Goal: Task Accomplishment & Management: Use online tool/utility

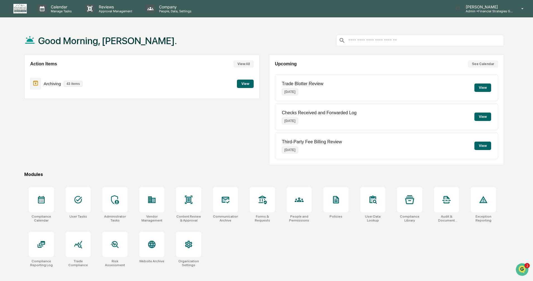
click at [241, 85] on button "View" at bounding box center [245, 83] width 17 height 8
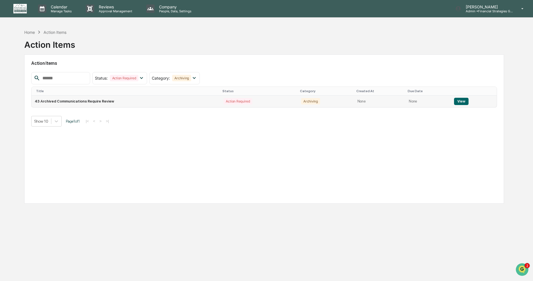
click at [460, 102] on button "View" at bounding box center [461, 101] width 14 height 7
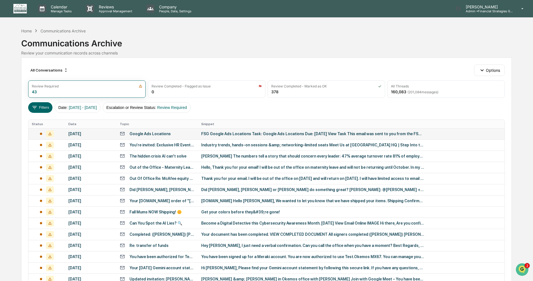
click at [87, 133] on div "[DATE]" at bounding box center [90, 133] width 45 height 4
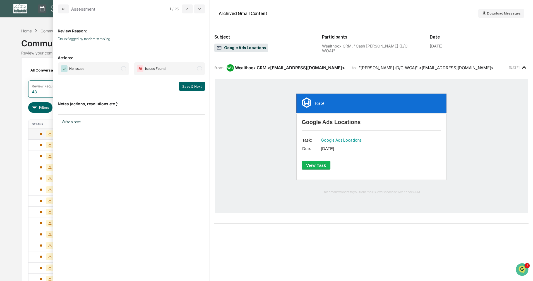
click at [124, 70] on span "modal" at bounding box center [123, 68] width 5 height 5
click at [187, 86] on button "Save & Next" at bounding box center [192, 86] width 26 height 9
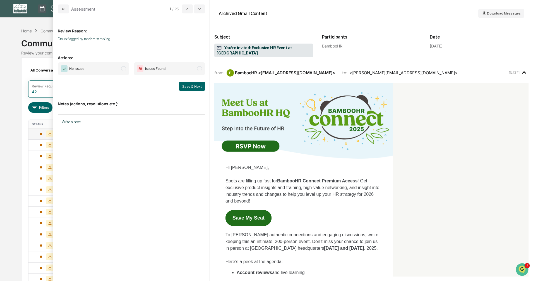
click at [124, 69] on span "modal" at bounding box center [123, 68] width 5 height 5
click at [194, 85] on button "Save & Next" at bounding box center [192, 86] width 26 height 9
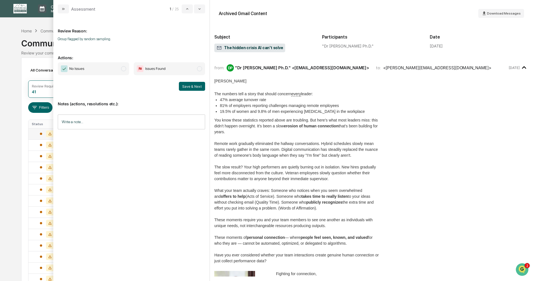
click at [125, 69] on span "modal" at bounding box center [123, 68] width 5 height 5
click at [187, 86] on button "Save & Next" at bounding box center [192, 86] width 26 height 9
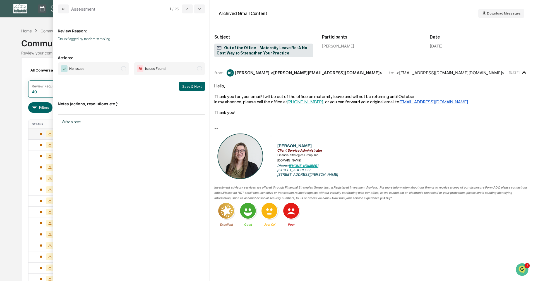
click at [123, 67] on span "modal" at bounding box center [123, 68] width 5 height 5
click at [185, 85] on button "Save & Next" at bounding box center [192, 86] width 26 height 9
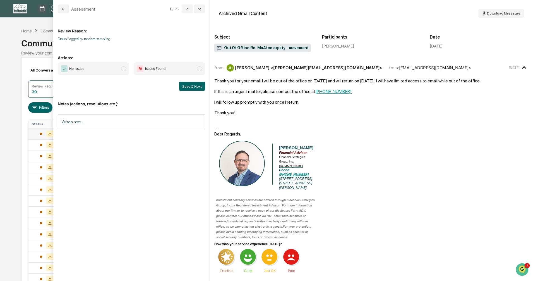
click at [122, 68] on span "modal" at bounding box center [123, 68] width 5 height 5
click at [186, 88] on button "Save & Next" at bounding box center [192, 86] width 26 height 9
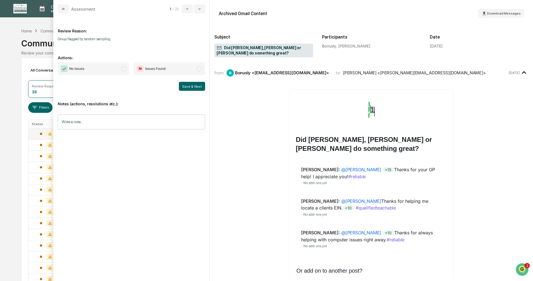
click at [124, 67] on span "modal" at bounding box center [123, 68] width 5 height 5
click at [192, 85] on button "Save & Next" at bounding box center [192, 86] width 26 height 9
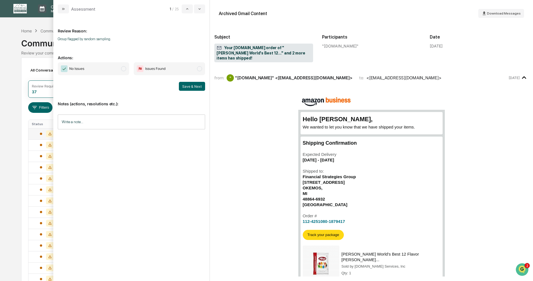
click at [124, 69] on span "modal" at bounding box center [123, 68] width 5 height 5
click at [185, 86] on button "Save & Next" at bounding box center [192, 86] width 26 height 9
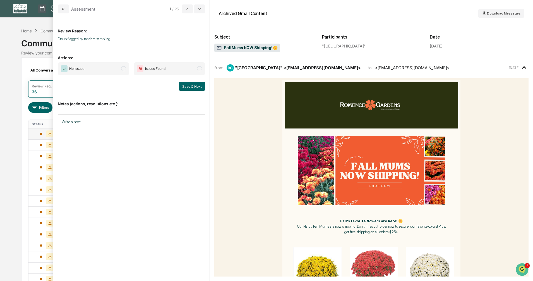
click at [122, 68] on span "modal" at bounding box center [123, 68] width 5 height 5
click at [189, 87] on button "Save & Next" at bounding box center [192, 86] width 26 height 9
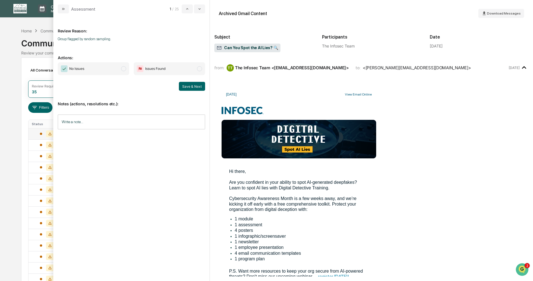
drag, startPoint x: 125, startPoint y: 69, endPoint x: 147, endPoint y: 79, distance: 24.2
click at [125, 69] on span "modal" at bounding box center [123, 68] width 5 height 5
click at [187, 85] on button "Save & Next" at bounding box center [192, 86] width 26 height 9
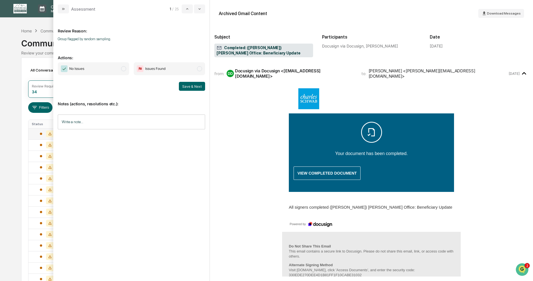
click at [124, 69] on span "modal" at bounding box center [123, 68] width 5 height 5
click at [192, 87] on button "Save & Next" at bounding box center [192, 86] width 26 height 9
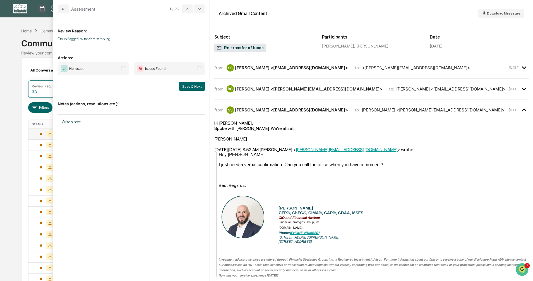
click at [122, 69] on span "modal" at bounding box center [123, 68] width 5 height 5
click at [188, 89] on button "Save & Next" at bounding box center [192, 86] width 26 height 9
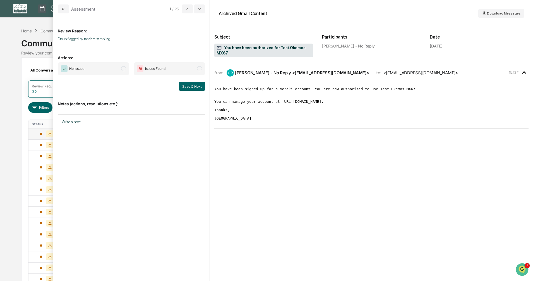
click at [124, 67] on span "modal" at bounding box center [123, 68] width 5 height 5
click at [189, 86] on button "Save & Next" at bounding box center [192, 86] width 26 height 9
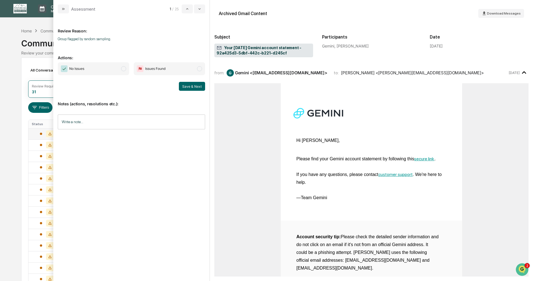
click at [124, 69] on span "modal" at bounding box center [123, 68] width 5 height 5
click at [194, 88] on button "Save & Next" at bounding box center [192, 86] width 26 height 9
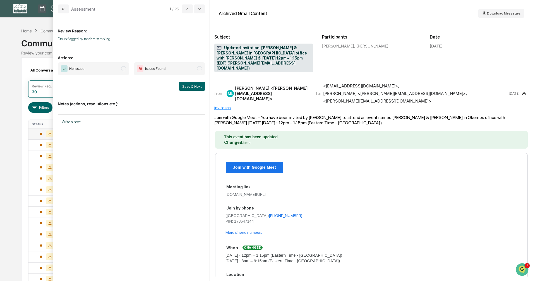
click at [123, 69] on span "modal" at bounding box center [123, 68] width 5 height 5
click at [190, 88] on button "Save & Next" at bounding box center [192, 86] width 26 height 9
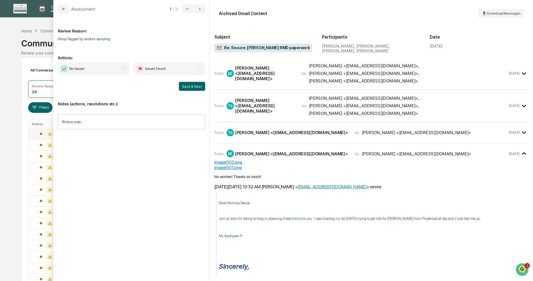
click at [123, 69] on span "modal" at bounding box center [123, 68] width 5 height 5
click at [185, 85] on button "Save & Next" at bounding box center [192, 86] width 26 height 9
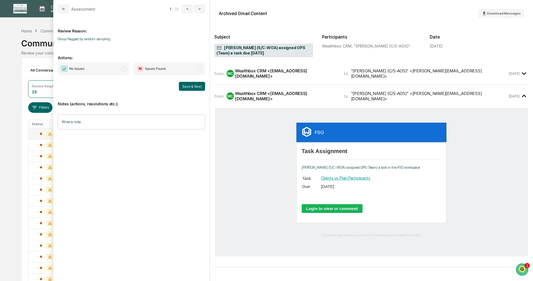
click at [121, 68] on span "modal" at bounding box center [123, 68] width 5 height 5
click at [191, 88] on button "Save & Next" at bounding box center [192, 86] width 26 height 9
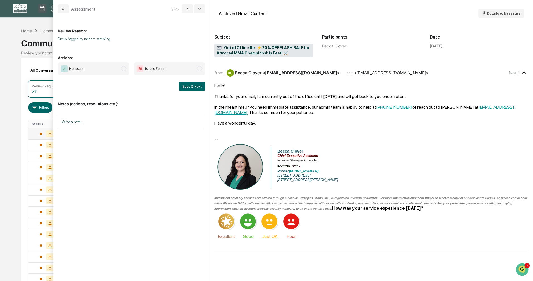
click at [123, 68] on span "modal" at bounding box center [123, 68] width 5 height 5
click at [181, 85] on button "Save & Next" at bounding box center [192, 86] width 26 height 9
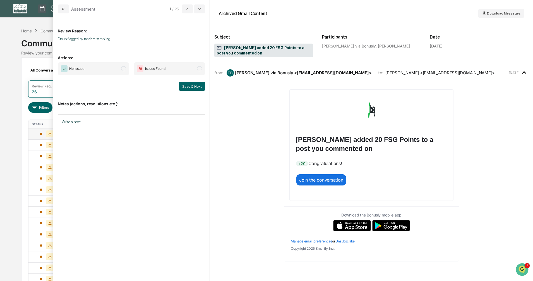
click at [123, 69] on span "modal" at bounding box center [123, 68] width 5 height 5
click at [195, 88] on button "Save & Next" at bounding box center [192, 86] width 26 height 9
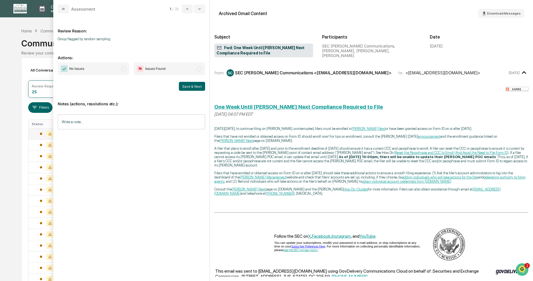
click at [122, 68] on span "modal" at bounding box center [123, 68] width 5 height 5
click at [186, 87] on button "Save & Next" at bounding box center [192, 86] width 26 height 9
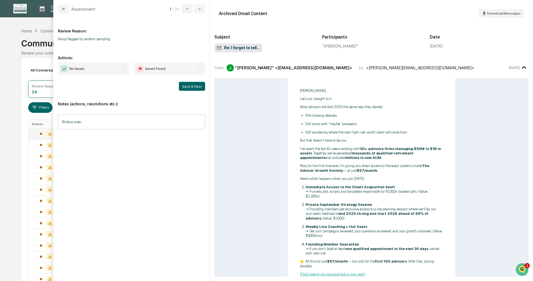
click at [124, 70] on span "modal" at bounding box center [123, 68] width 5 height 5
click at [184, 88] on button "Save & Next" at bounding box center [192, 86] width 26 height 9
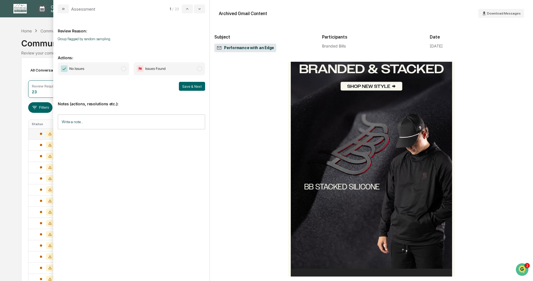
scroll to position [112, 0]
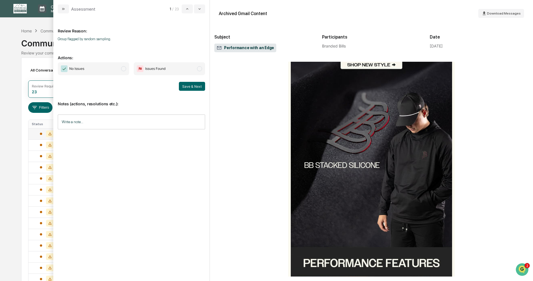
click at [123, 69] on span "modal" at bounding box center [123, 68] width 5 height 5
click at [188, 87] on button "Save & Next" at bounding box center [192, 86] width 26 height 9
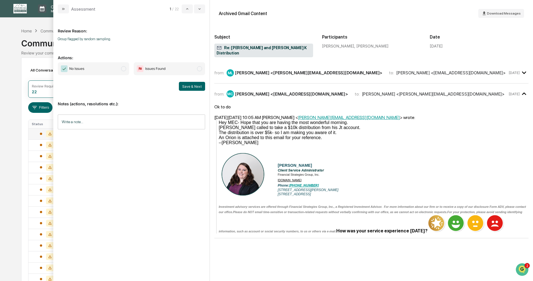
click at [124, 70] on span "modal" at bounding box center [123, 68] width 5 height 5
click at [186, 85] on button "Save & Next" at bounding box center [192, 86] width 26 height 9
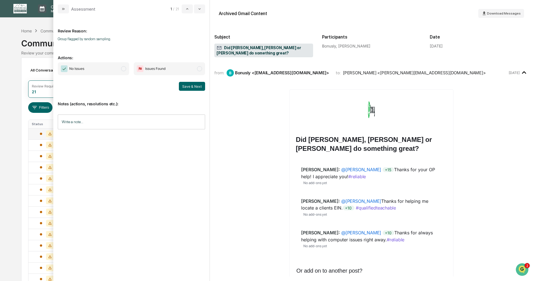
click at [124, 68] on span "modal" at bounding box center [123, 68] width 5 height 5
click at [185, 86] on button "Save & Next" at bounding box center [192, 86] width 26 height 9
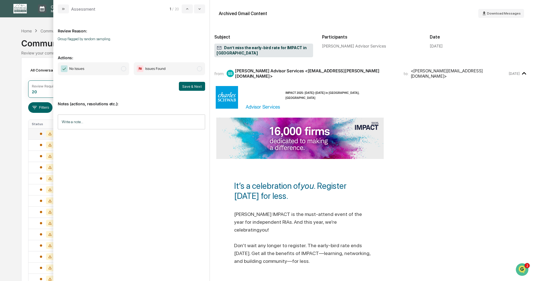
click at [124, 68] on span "modal" at bounding box center [123, 68] width 5 height 5
click at [187, 85] on button "Save & Next" at bounding box center [192, 86] width 26 height 9
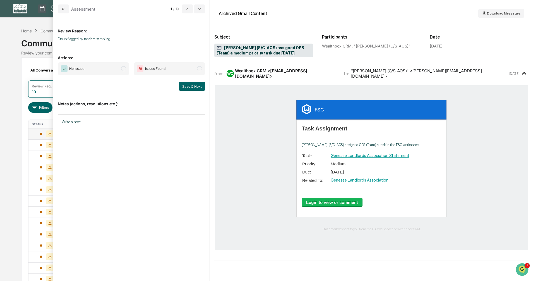
click at [123, 69] on span "modal" at bounding box center [123, 68] width 5 height 5
click at [192, 85] on button "Save & Next" at bounding box center [192, 86] width 26 height 9
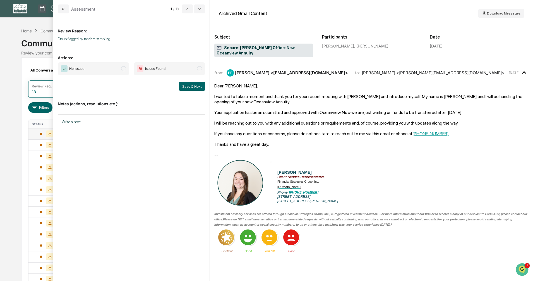
click at [122, 69] on span "modal" at bounding box center [123, 68] width 5 height 5
click at [183, 84] on button "Save & Next" at bounding box center [192, 86] width 26 height 9
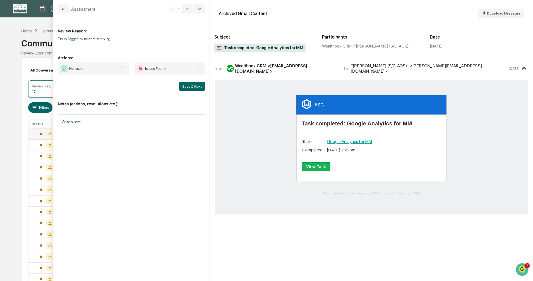
click at [124, 68] on span "modal" at bounding box center [123, 68] width 5 height 5
click at [187, 84] on button "Save & Next" at bounding box center [192, 86] width 26 height 9
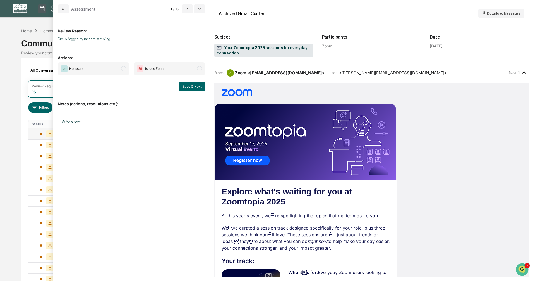
click at [124, 70] on span "modal" at bounding box center [123, 68] width 5 height 5
click at [200, 88] on button "Save & Next" at bounding box center [192, 86] width 26 height 9
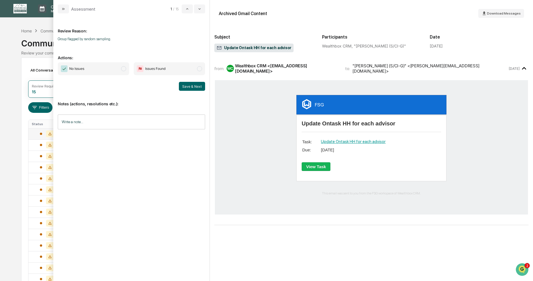
click at [123, 67] on span "modal" at bounding box center [123, 68] width 5 height 5
click at [188, 86] on button "Save & Next" at bounding box center [192, 86] width 26 height 9
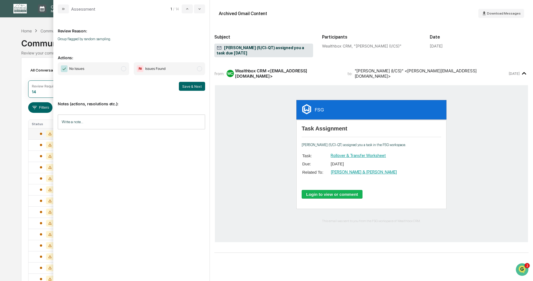
click at [120, 66] on span "No Issues" at bounding box center [93, 68] width 71 height 13
click at [181, 83] on button "Save & Next" at bounding box center [192, 86] width 26 height 9
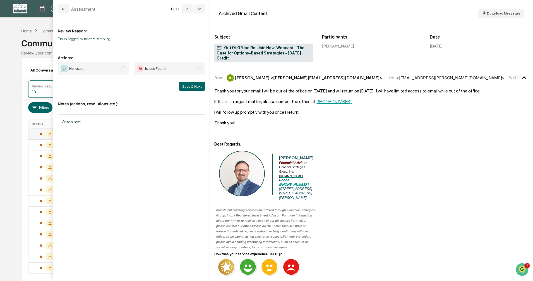
click at [122, 66] on span "No Issues" at bounding box center [93, 68] width 71 height 13
click at [189, 86] on button "Save & Next" at bounding box center [192, 86] width 26 height 9
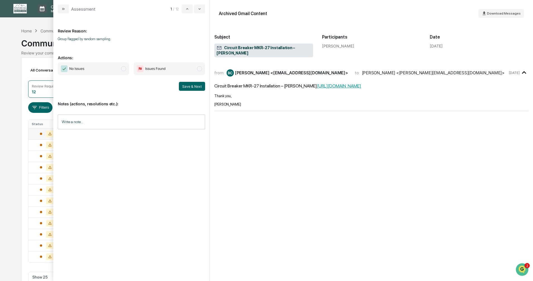
click at [123, 68] on span "modal" at bounding box center [123, 68] width 5 height 5
click at [187, 86] on button "Save & Next" at bounding box center [192, 86] width 26 height 9
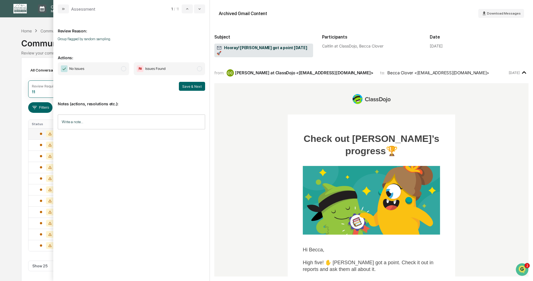
click at [124, 69] on span "modal" at bounding box center [123, 68] width 5 height 5
drag, startPoint x: 189, startPoint y: 85, endPoint x: 185, endPoint y: 88, distance: 5.4
click at [189, 85] on button "Save & Next" at bounding box center [192, 86] width 26 height 9
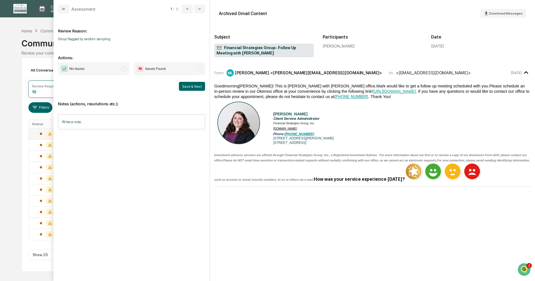
click at [124, 69] on span "modal" at bounding box center [123, 68] width 5 height 5
click at [194, 88] on button "Save & Next" at bounding box center [192, 86] width 26 height 9
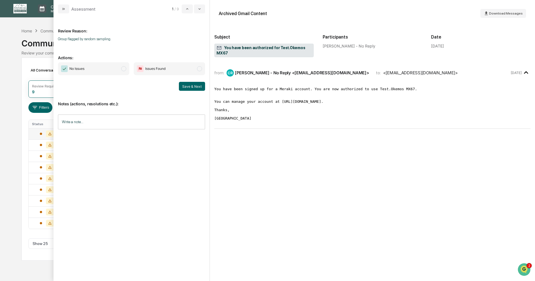
click at [123, 67] on span "modal" at bounding box center [123, 68] width 5 height 5
click at [187, 83] on button "Save & Next" at bounding box center [192, 86] width 26 height 9
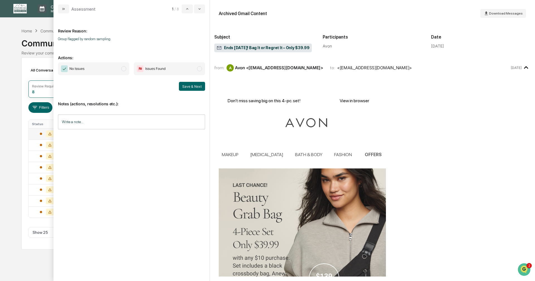
click at [125, 69] on span "modal" at bounding box center [123, 68] width 5 height 5
click at [191, 87] on button "Save & Next" at bounding box center [192, 86] width 26 height 9
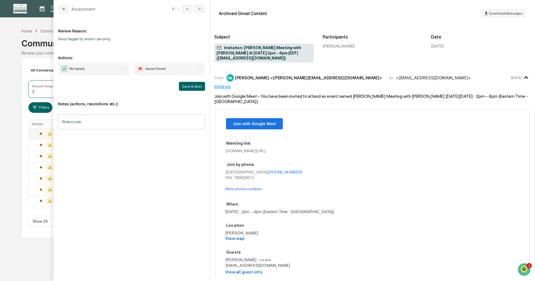
click at [122, 68] on span "modal" at bounding box center [123, 68] width 5 height 5
click at [190, 86] on button "Save & Next" at bounding box center [192, 86] width 26 height 9
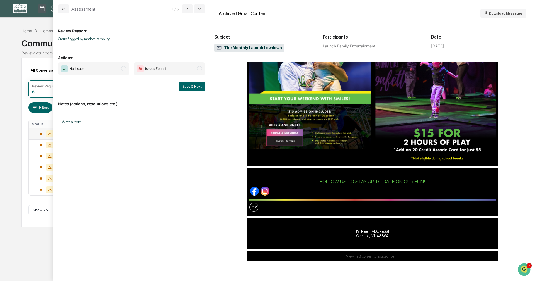
scroll to position [927, 0]
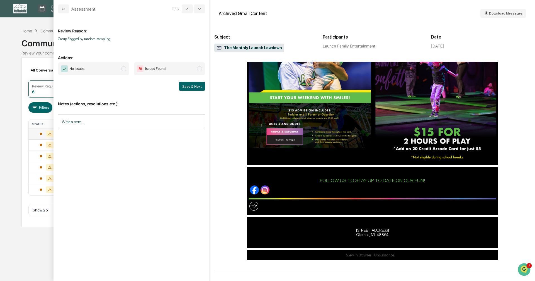
click at [124, 68] on span "modal" at bounding box center [123, 68] width 5 height 5
click at [194, 83] on button "Save & Next" at bounding box center [192, 86] width 26 height 9
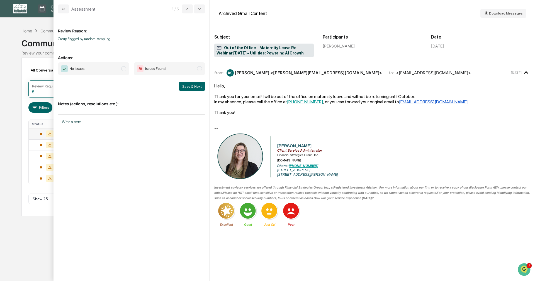
click at [123, 68] on span "modal" at bounding box center [123, 68] width 5 height 5
click at [182, 83] on button "Save & Next" at bounding box center [192, 86] width 26 height 9
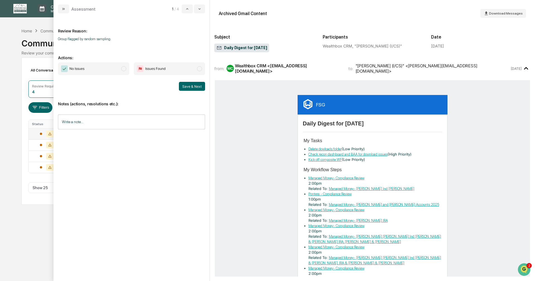
click at [124, 68] on span "modal" at bounding box center [123, 68] width 5 height 5
click at [193, 91] on div "Notes (actions, resolutions etc.): Write a note... Write a note..." at bounding box center [131, 113] width 147 height 45
click at [192, 88] on button "Save & Next" at bounding box center [192, 86] width 26 height 9
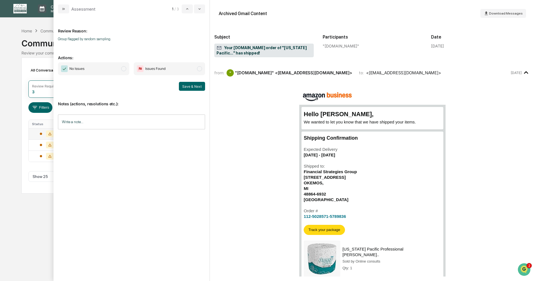
click at [122, 66] on span "modal" at bounding box center [123, 68] width 5 height 5
click at [194, 90] on button "Save & Next" at bounding box center [192, 86] width 26 height 9
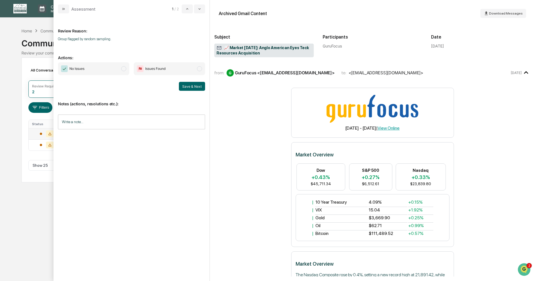
click at [123, 68] on span "modal" at bounding box center [123, 68] width 5 height 5
click at [187, 84] on button "Save & Next" at bounding box center [192, 86] width 26 height 9
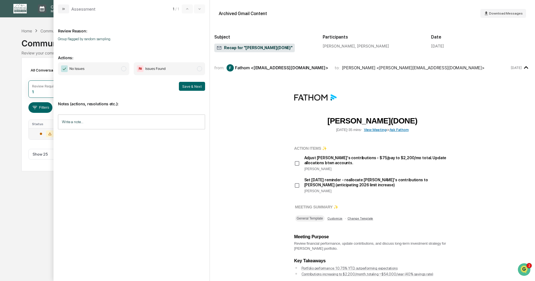
click at [124, 68] on span "modal" at bounding box center [123, 68] width 5 height 5
click at [188, 86] on button "Save & Next" at bounding box center [192, 86] width 26 height 9
